Goal: Information Seeking & Learning: Find specific fact

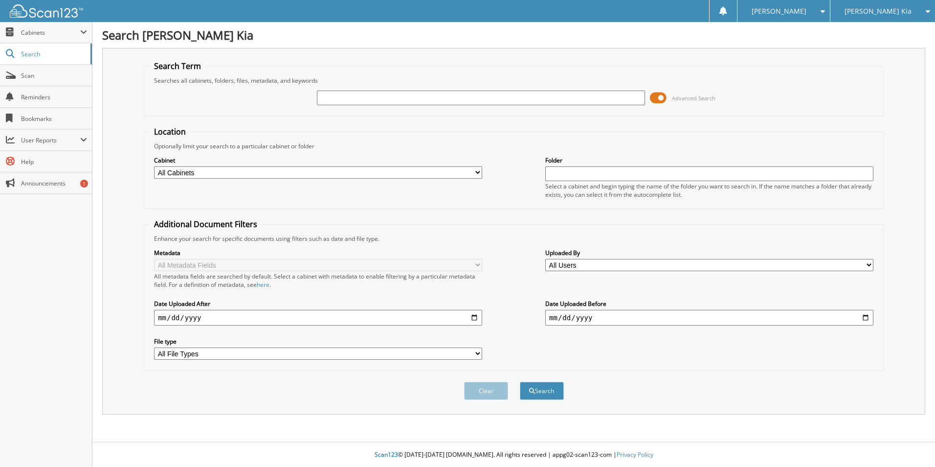
click at [338, 100] on input "text" at bounding box center [481, 97] width 328 height 15
type input "st5"
click at [520, 381] on button "Search" at bounding box center [542, 390] width 44 height 18
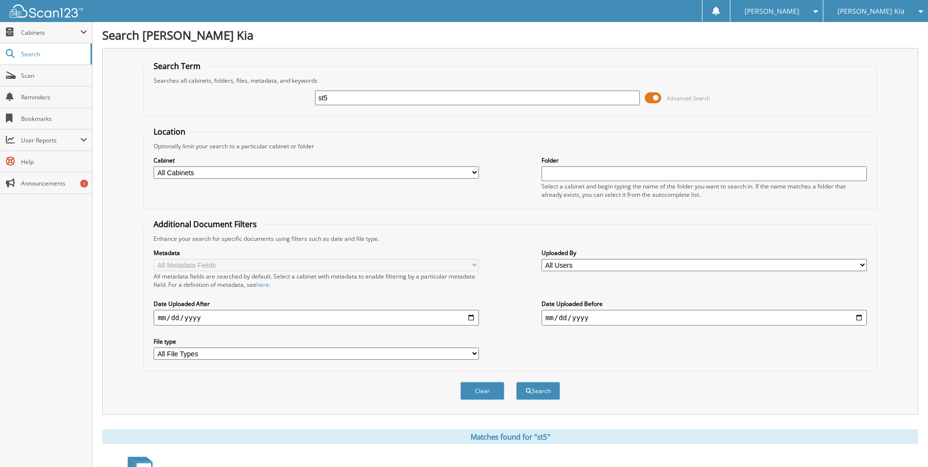
drag, startPoint x: 336, startPoint y: 94, endPoint x: 271, endPoint y: 98, distance: 64.2
click at [271, 98] on div "st5 Advanced Search" at bounding box center [510, 98] width 722 height 26
type input "St-5"
click at [516, 381] on button "Search" at bounding box center [538, 390] width 44 height 18
click at [324, 96] on input "St-5" at bounding box center [477, 97] width 325 height 15
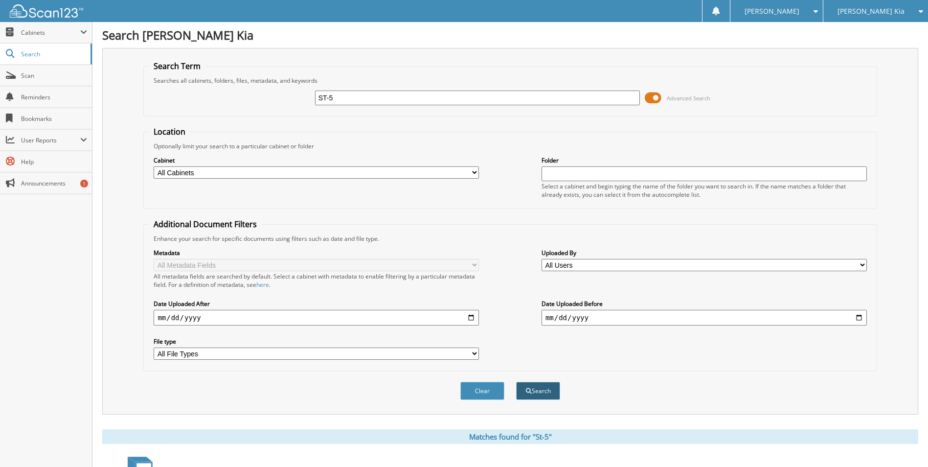
type input "ST-5"
click at [539, 390] on button "Search" at bounding box center [538, 390] width 44 height 18
drag, startPoint x: 352, startPoint y: 95, endPoint x: 93, endPoint y: 94, distance: 259.2
